Goal: Information Seeking & Learning: Learn about a topic

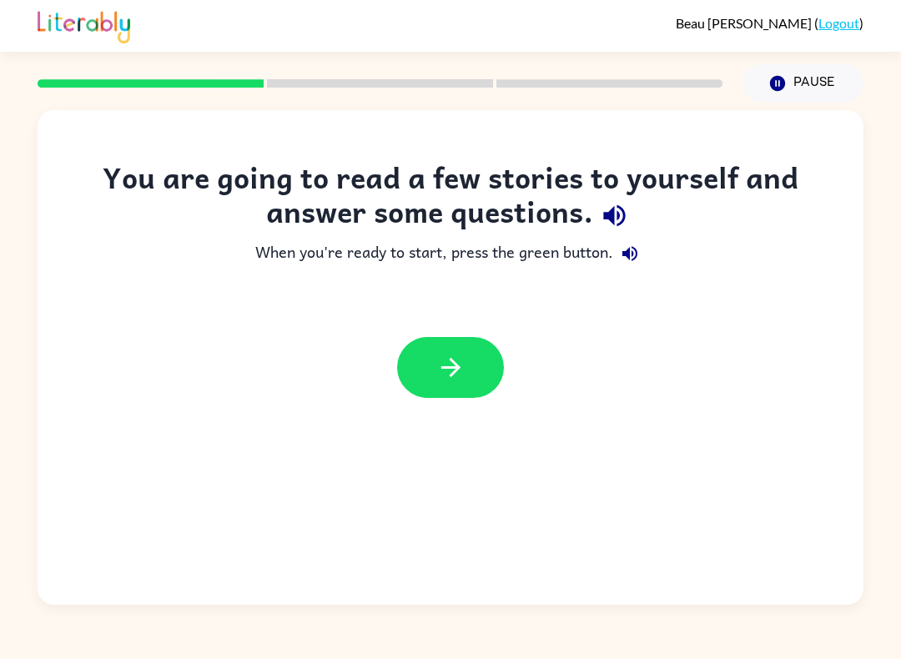
click at [454, 414] on div at bounding box center [451, 367] width 826 height 94
click at [446, 384] on button "button" at bounding box center [450, 367] width 107 height 61
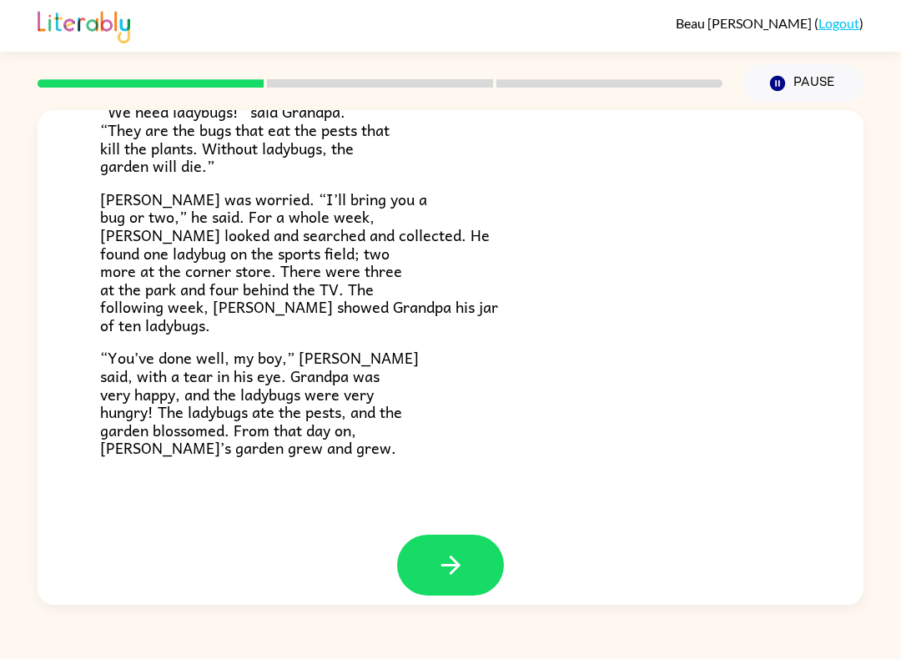
scroll to position [440, 0]
click at [474, 569] on button "button" at bounding box center [450, 565] width 107 height 61
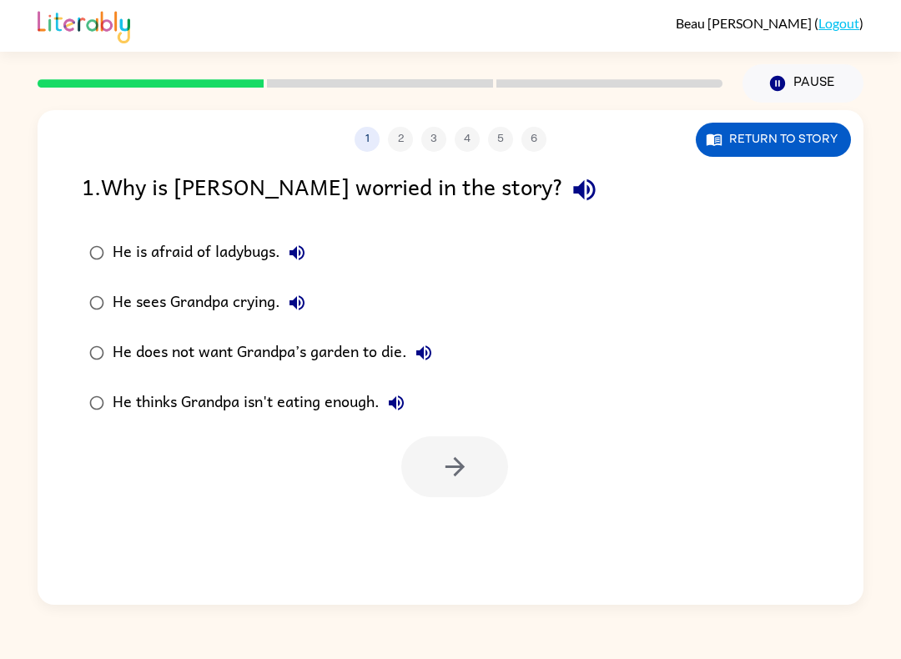
scroll to position [0, 0]
click at [405, 476] on button "button" at bounding box center [454, 466] width 107 height 61
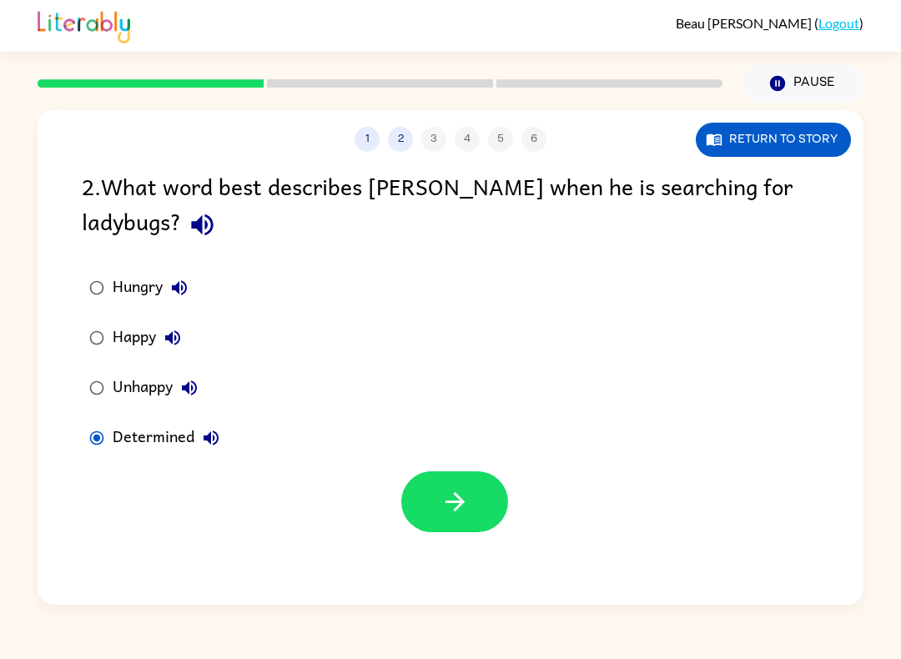
click at [457, 510] on icon "button" at bounding box center [454, 501] width 19 height 19
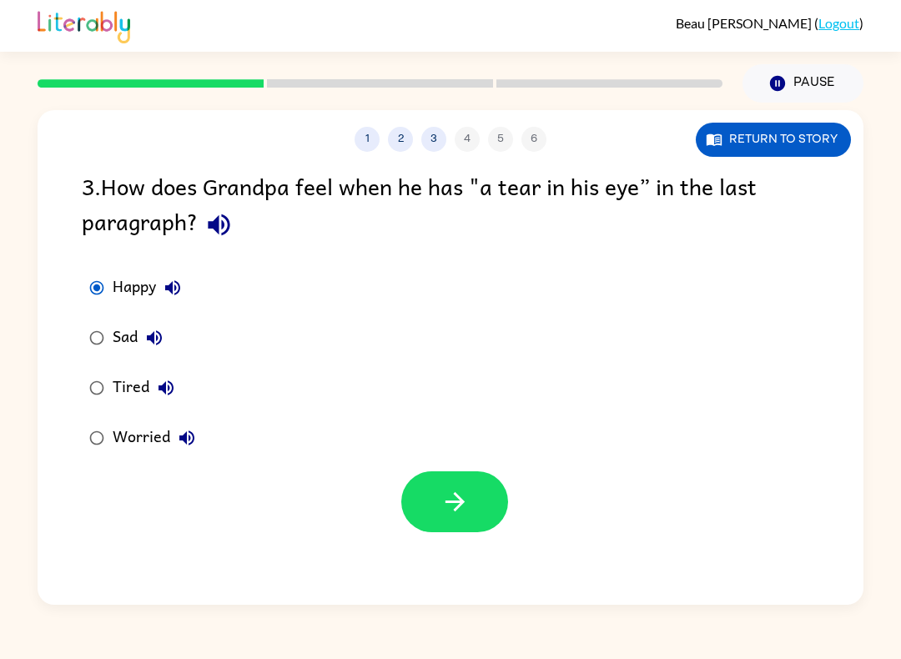
click at [435, 490] on button "button" at bounding box center [454, 501] width 107 height 61
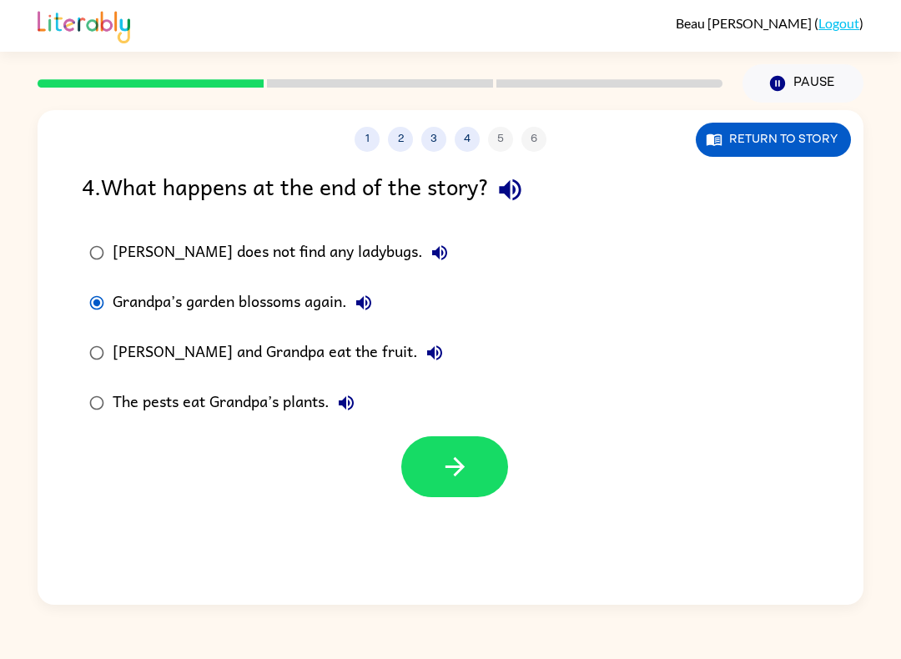
click at [456, 481] on icon "button" at bounding box center [454, 466] width 29 height 29
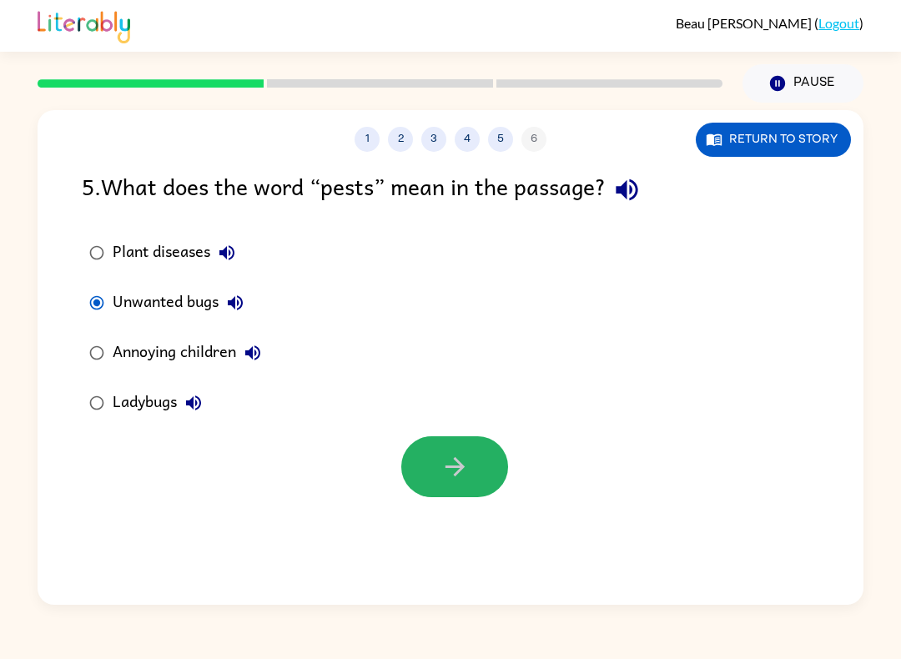
click at [414, 477] on button "button" at bounding box center [454, 466] width 107 height 61
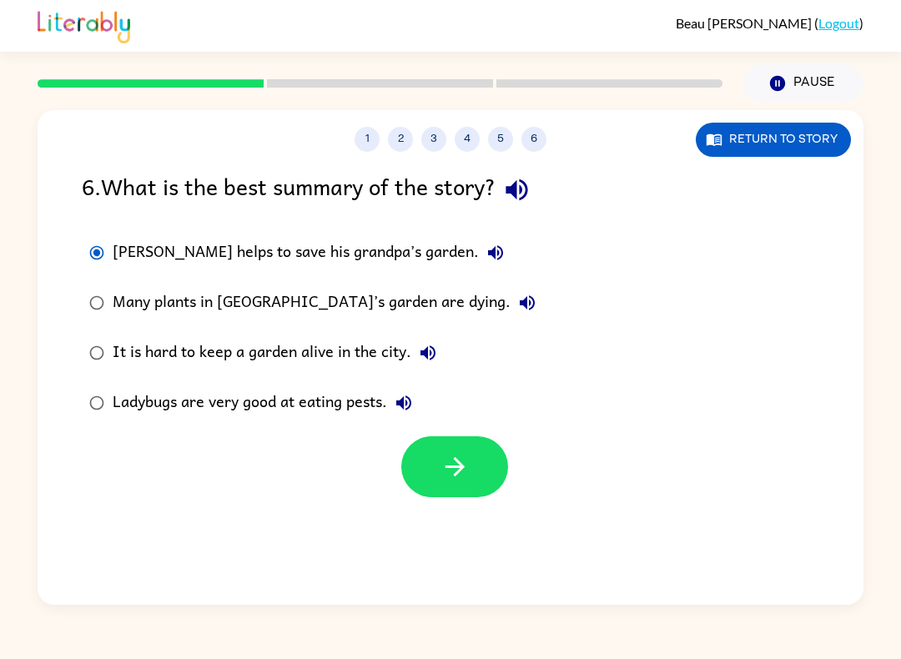
click at [405, 502] on div "1 2 3 4 5 6 Return to story 6 . What is the best summary of the story? [PERSON_…" at bounding box center [451, 357] width 826 height 495
click at [411, 504] on div "1 2 3 4 5 6 Return to story 6 . What is the best summary of the story? [PERSON_…" at bounding box center [451, 357] width 826 height 495
click at [411, 503] on div "1 2 3 4 5 6 Return to story 6 . What is the best summary of the story? [PERSON_…" at bounding box center [451, 357] width 826 height 495
click at [448, 471] on icon "button" at bounding box center [454, 466] width 29 height 29
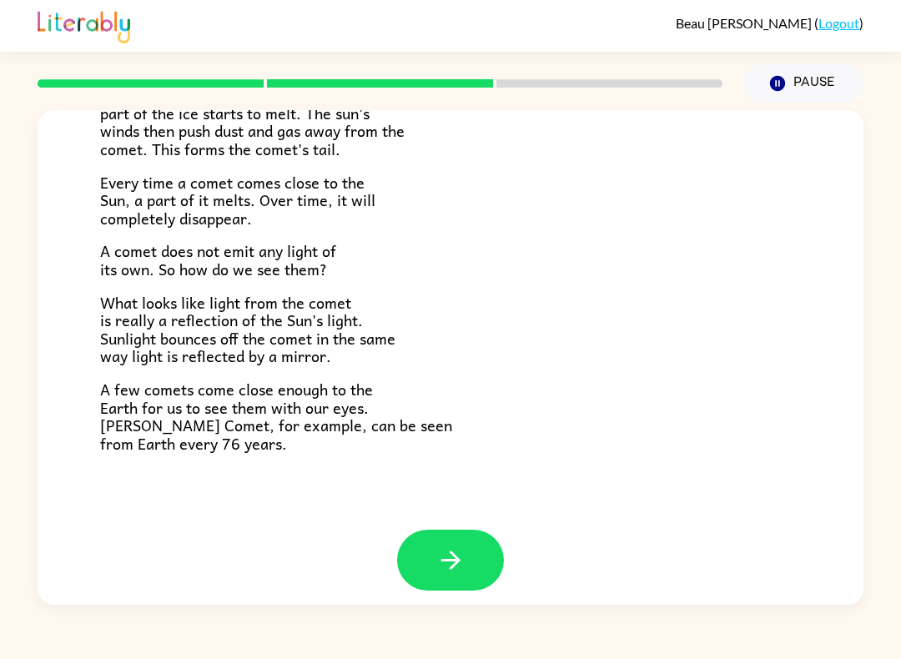
scroll to position [315, 0]
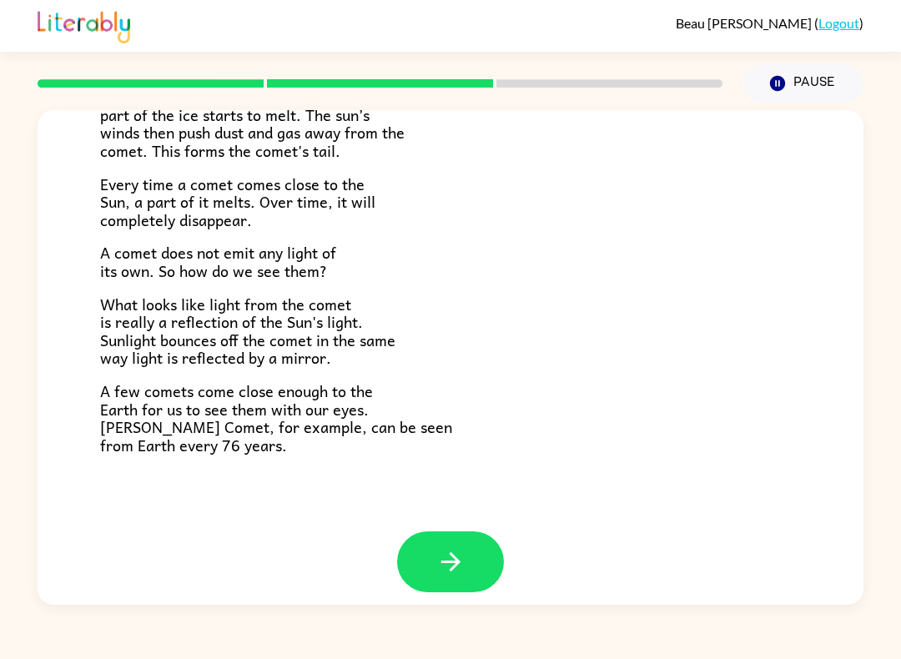
click at [439, 555] on icon "button" at bounding box center [450, 561] width 29 height 29
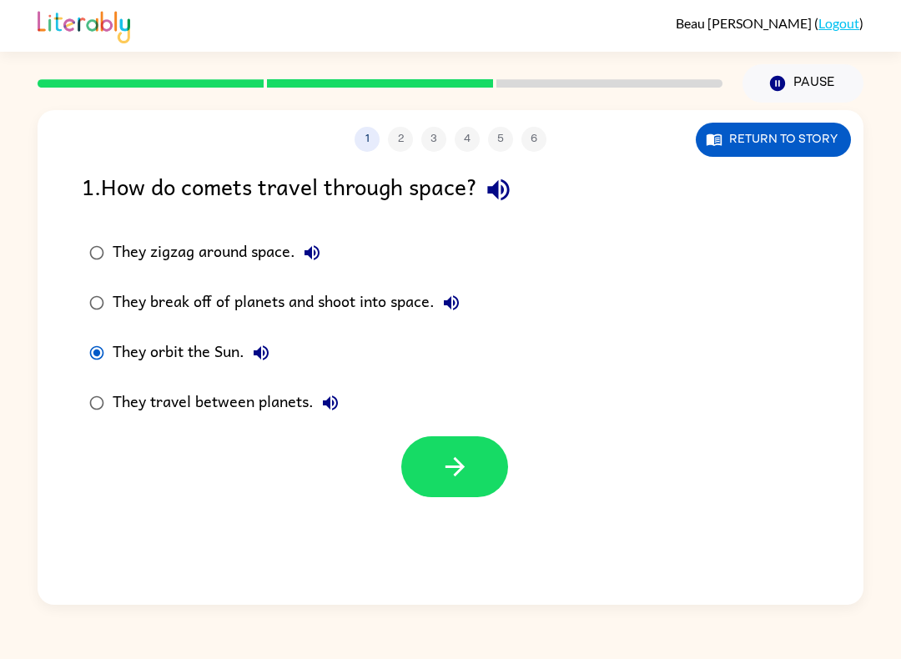
click at [440, 483] on button "button" at bounding box center [454, 466] width 107 height 61
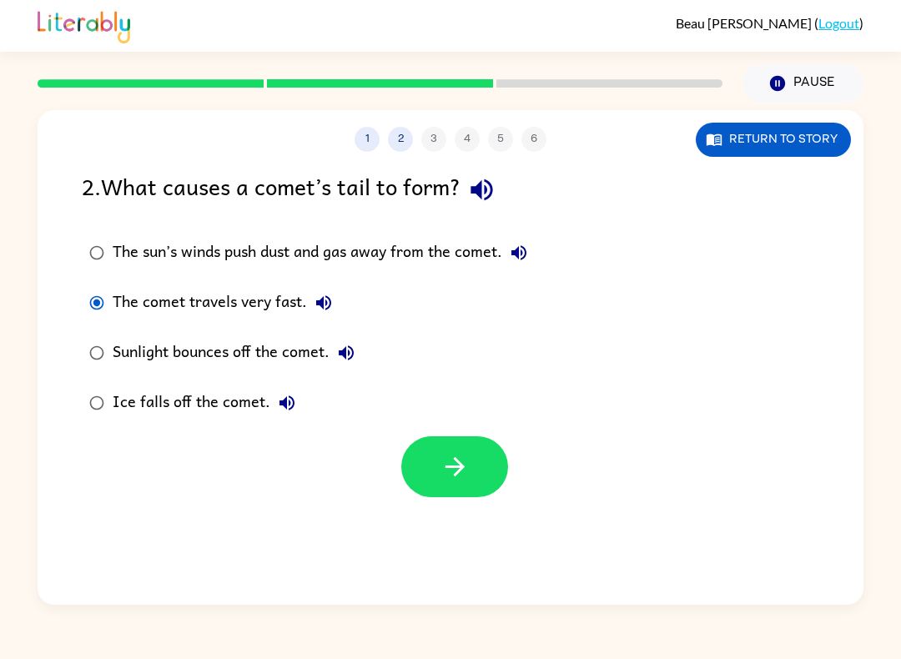
click at [436, 491] on button "button" at bounding box center [454, 466] width 107 height 61
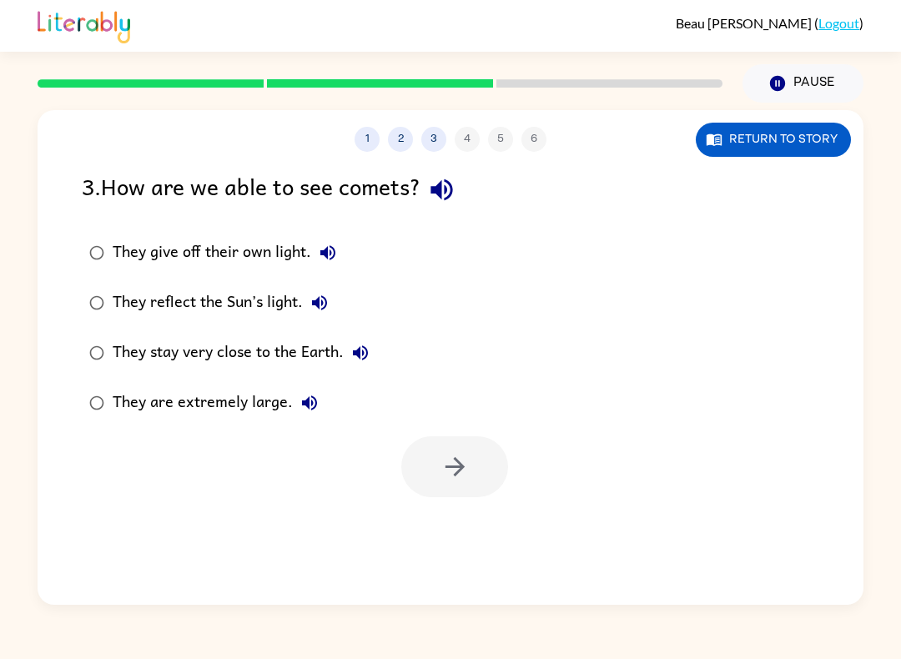
click at [713, 143] on icon "button" at bounding box center [713, 140] width 15 height 12
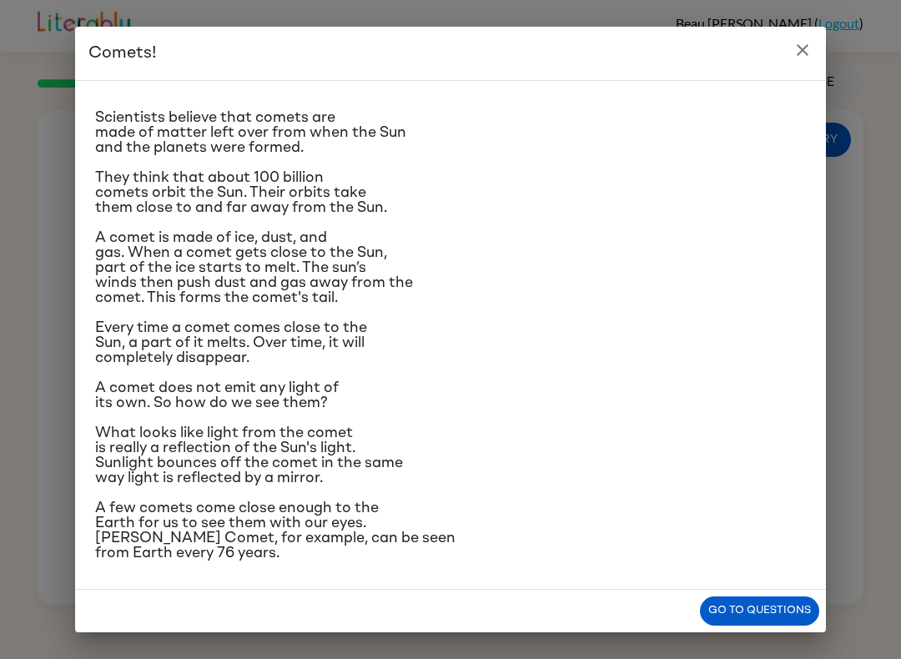
scroll to position [126, 0]
click at [803, 43] on icon "close" at bounding box center [802, 50] width 20 height 20
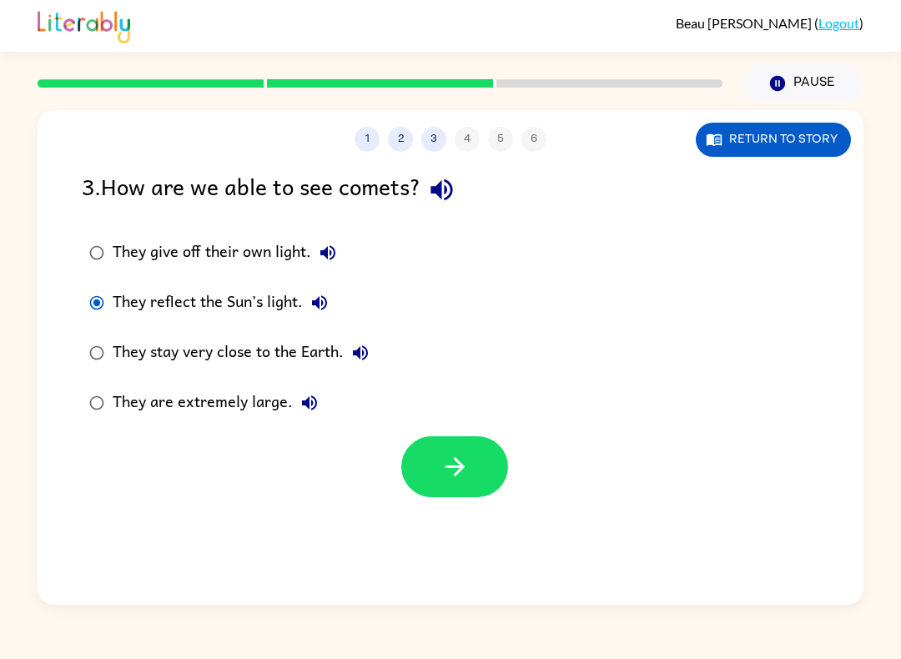
click at [455, 486] on button "button" at bounding box center [454, 466] width 107 height 61
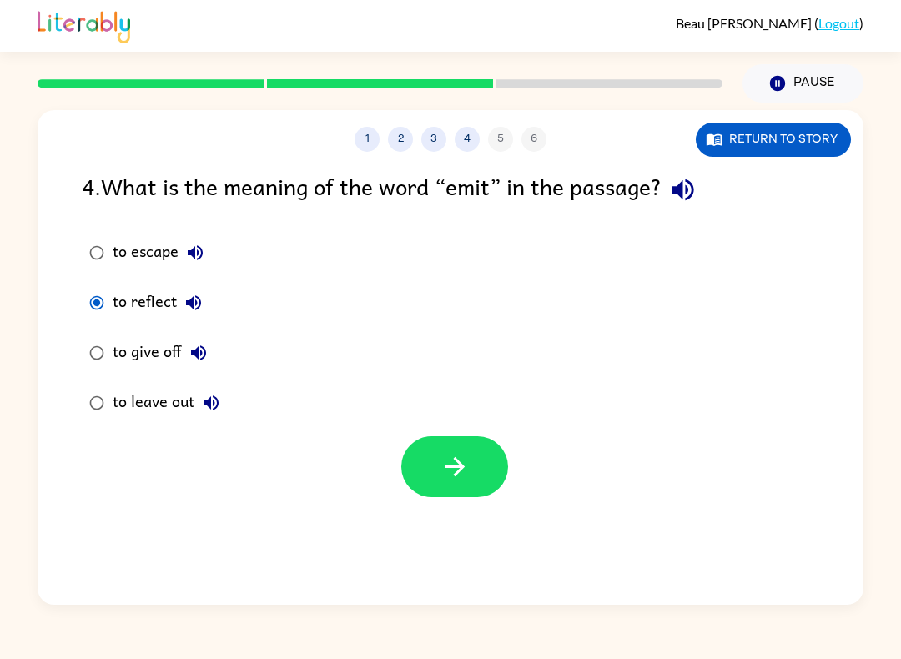
click at [486, 472] on button "button" at bounding box center [454, 466] width 107 height 61
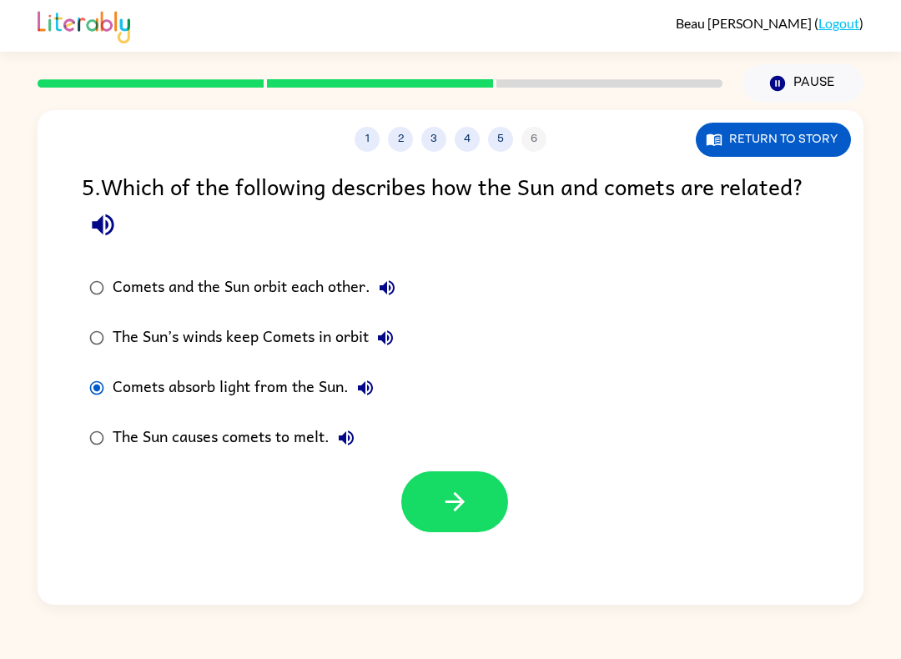
click at [450, 490] on icon "button" at bounding box center [454, 501] width 29 height 29
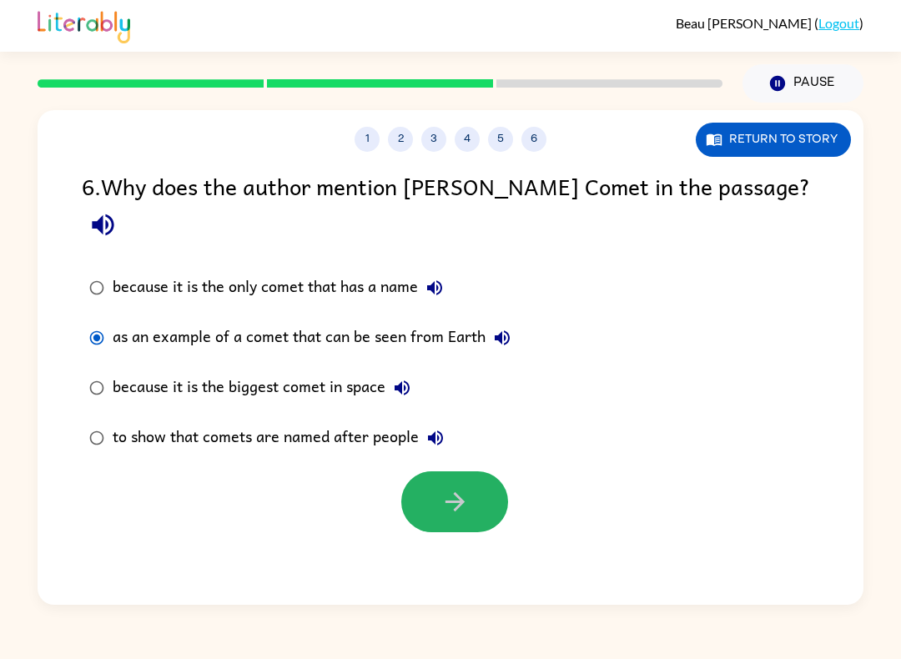
click at [480, 482] on button "button" at bounding box center [454, 501] width 107 height 61
